Goal: Task Accomplishment & Management: Use online tool/utility

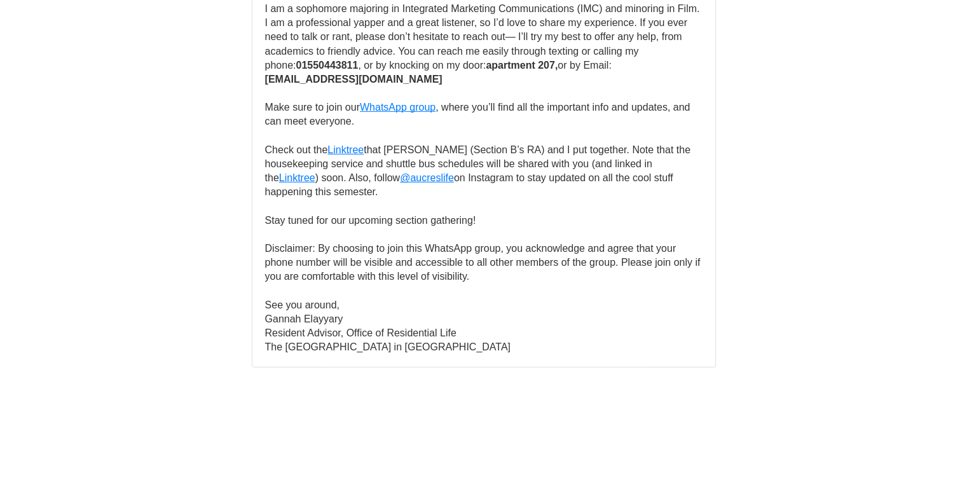
scroll to position [24274, 0]
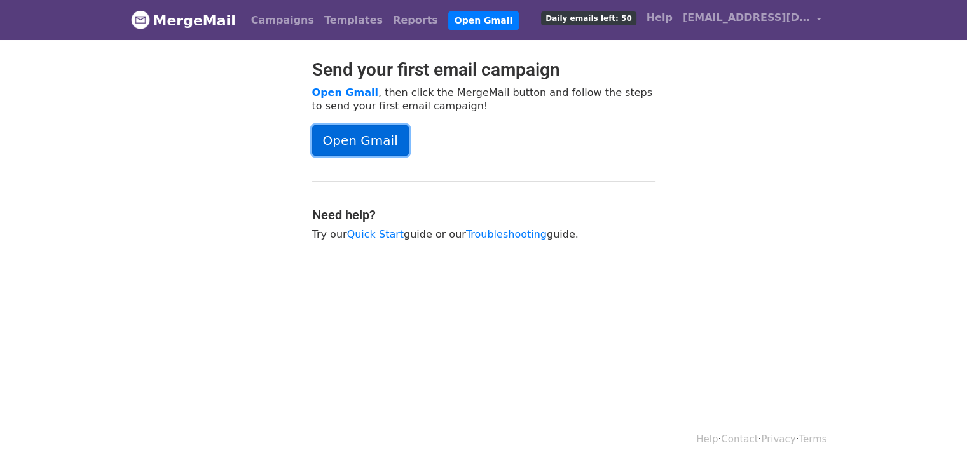
click at [360, 139] on link "Open Gmail" at bounding box center [360, 140] width 97 height 31
click at [280, 21] on link "Campaigns" at bounding box center [282, 20] width 73 height 25
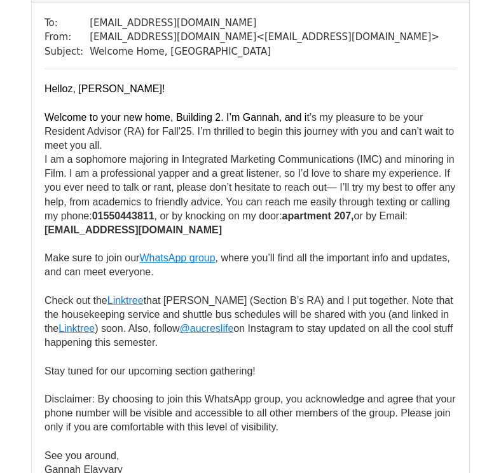
scroll to position [5126, 0]
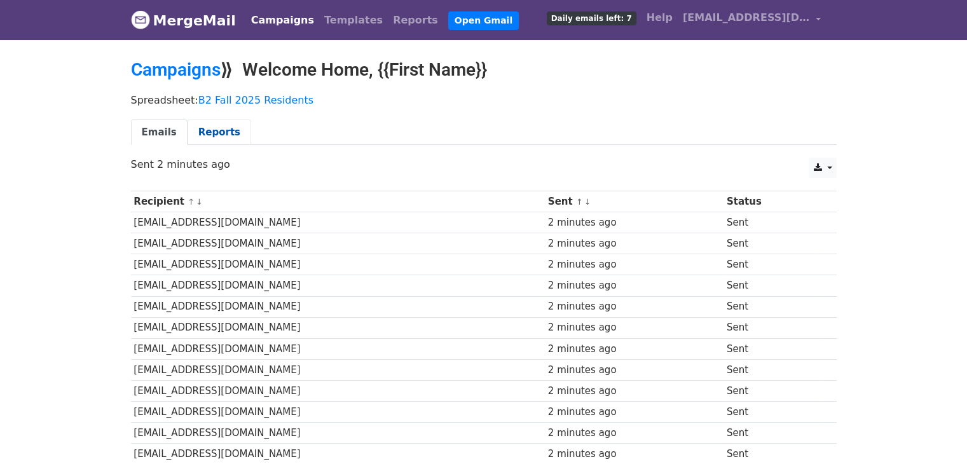
click at [214, 135] on link "Reports" at bounding box center [219, 132] width 64 height 26
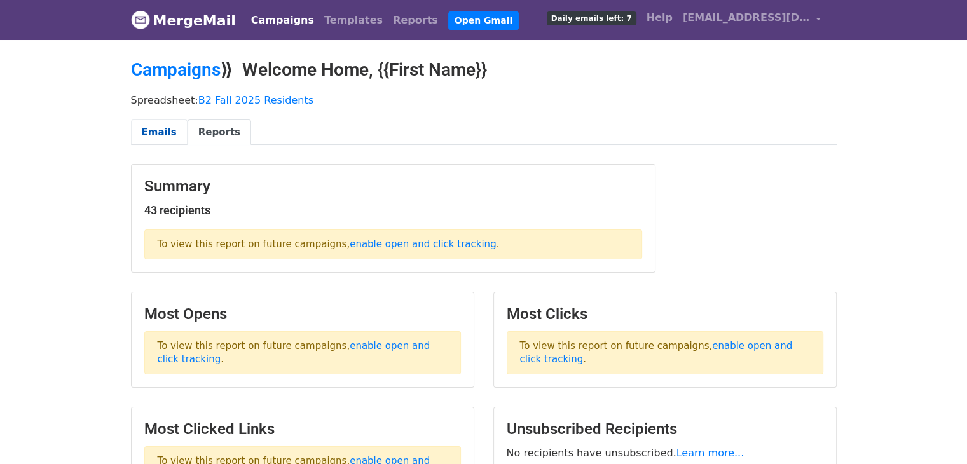
click at [146, 126] on link "Emails" at bounding box center [159, 132] width 57 height 26
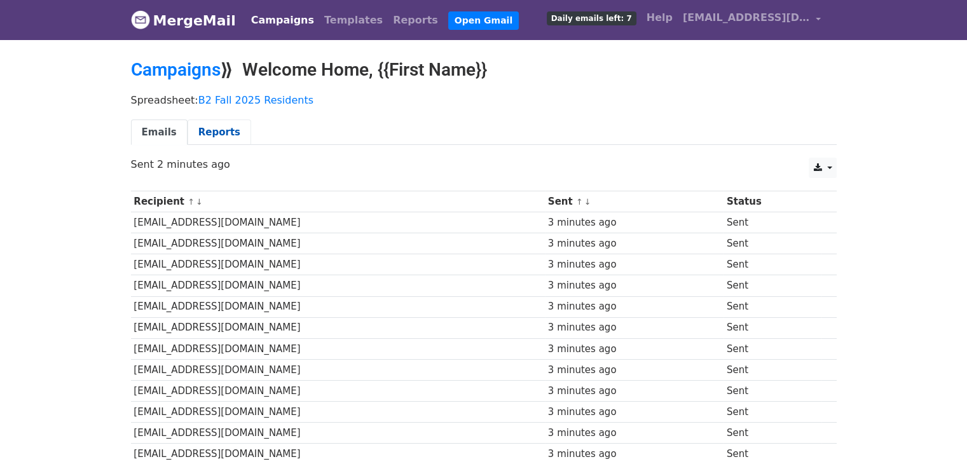
click at [196, 135] on link "Reports" at bounding box center [219, 132] width 64 height 26
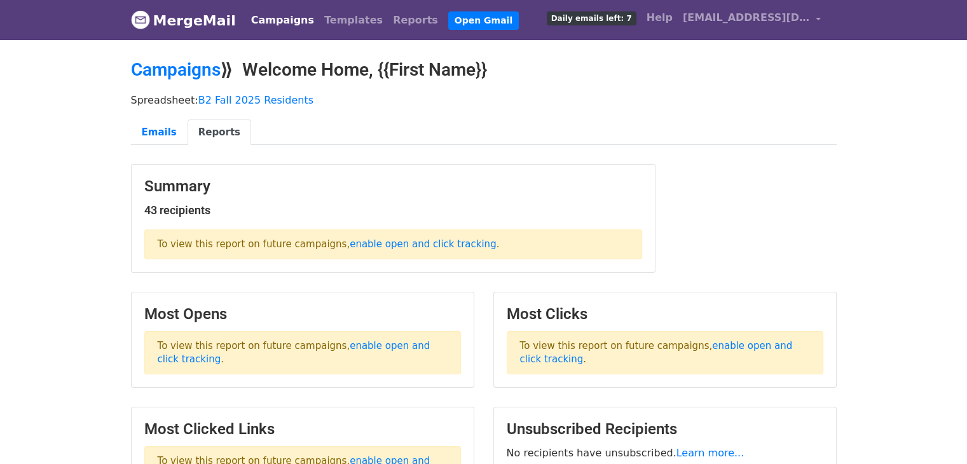
click at [196, 135] on link "Reports" at bounding box center [219, 132] width 64 height 26
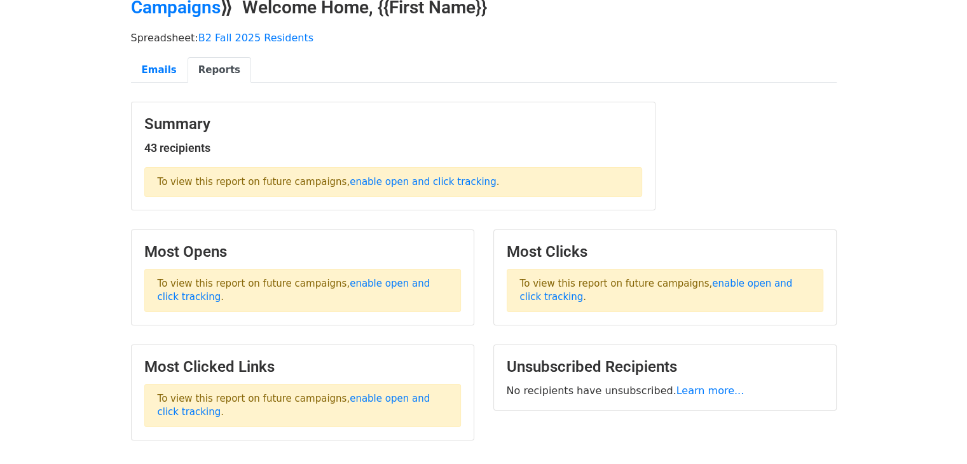
scroll to position [66, 0]
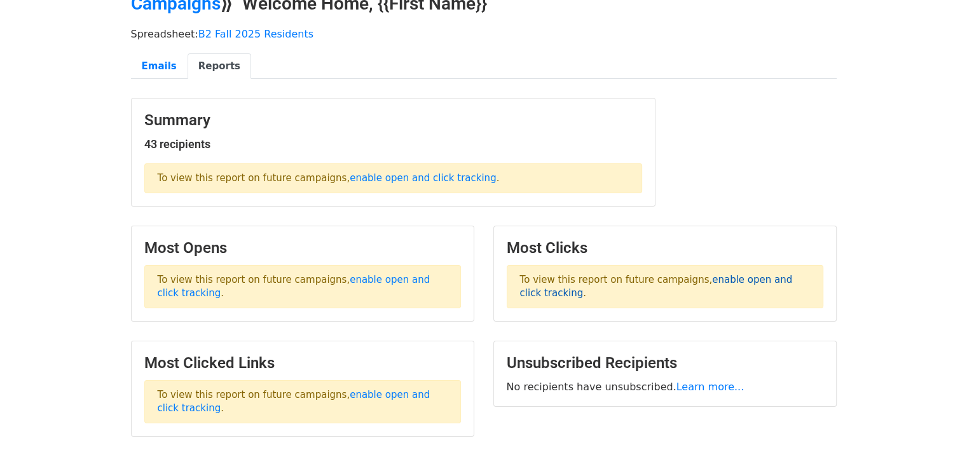
click at [766, 280] on link "enable open and click tracking" at bounding box center [656, 286] width 273 height 25
click at [151, 65] on link "Emails" at bounding box center [159, 66] width 57 height 26
